Goal: Transaction & Acquisition: Purchase product/service

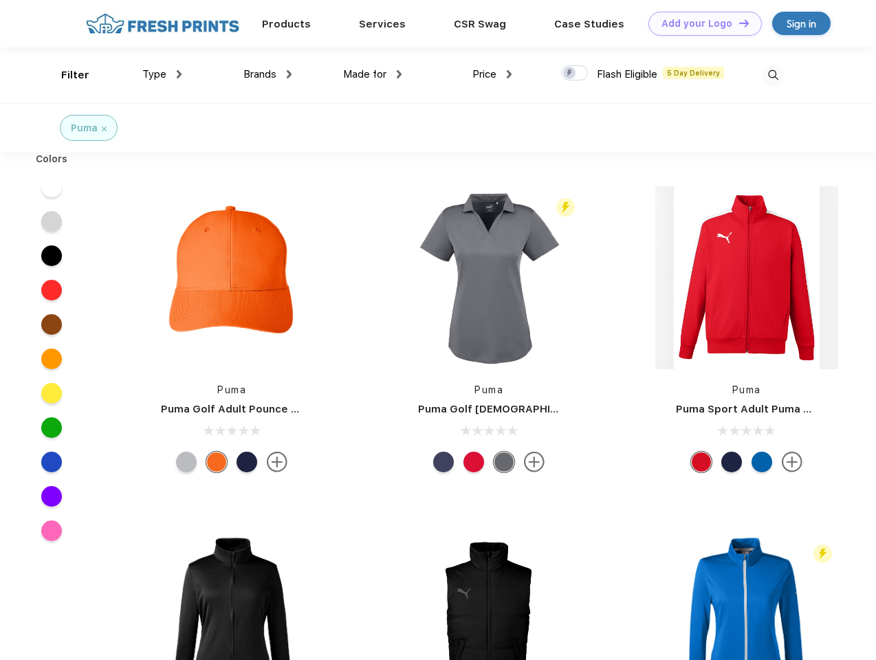
click at [700, 23] on link "Add your Logo Design Tool" at bounding box center [705, 24] width 113 height 24
click at [0, 0] on div "Design Tool" at bounding box center [0, 0] width 0 height 0
click at [738, 23] on link "Add your Logo Design Tool" at bounding box center [705, 24] width 113 height 24
click at [66, 75] on div "Filter" at bounding box center [75, 75] width 28 height 16
click at [162, 74] on span "Type" at bounding box center [154, 74] width 24 height 12
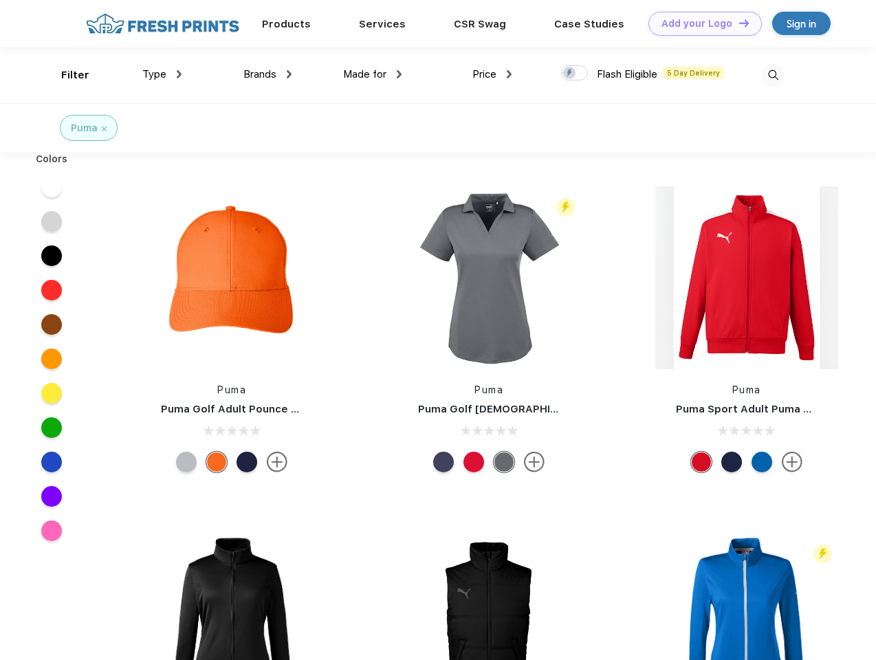
click at [268, 74] on span "Brands" at bounding box center [259, 74] width 33 height 12
click at [373, 74] on span "Made for" at bounding box center [364, 74] width 43 height 12
click at [492, 74] on span "Price" at bounding box center [484, 74] width 24 height 12
click at [575, 74] on div at bounding box center [574, 72] width 27 height 15
click at [570, 74] on input "checkbox" at bounding box center [565, 69] width 9 height 9
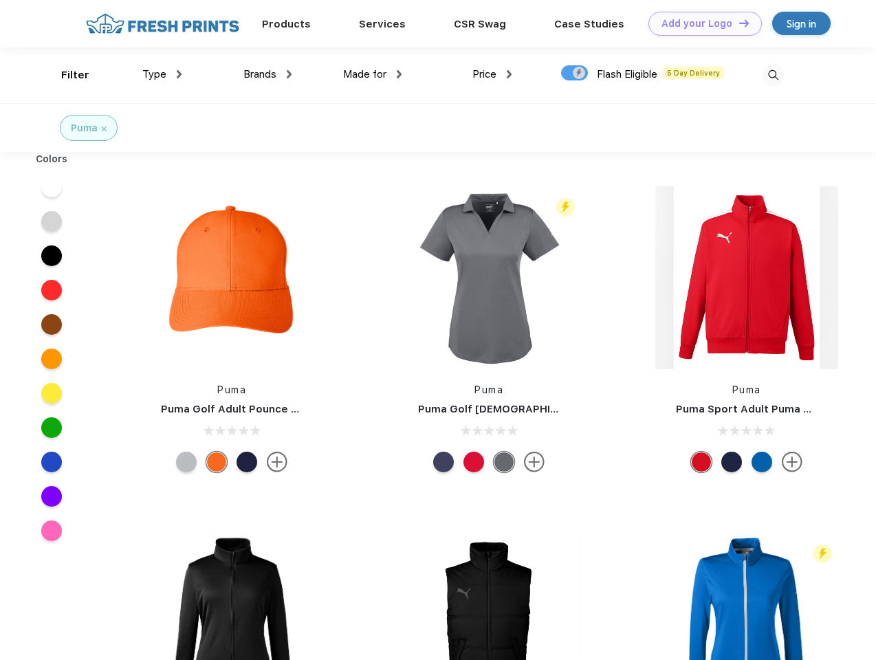
click at [773, 75] on img at bounding box center [773, 75] width 23 height 23
